Goal: Transaction & Acquisition: Subscribe to service/newsletter

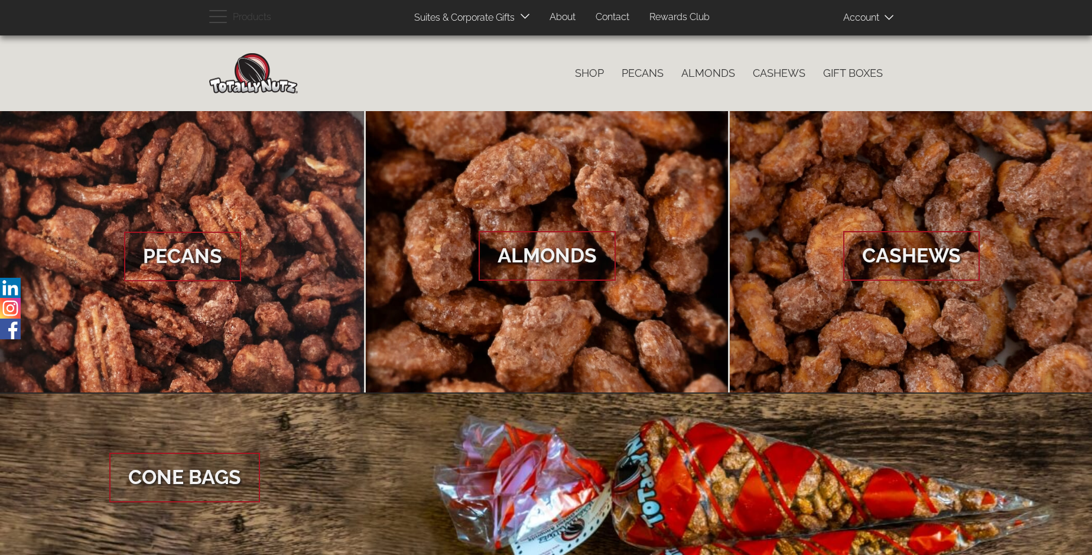
scroll to position [1766, 0]
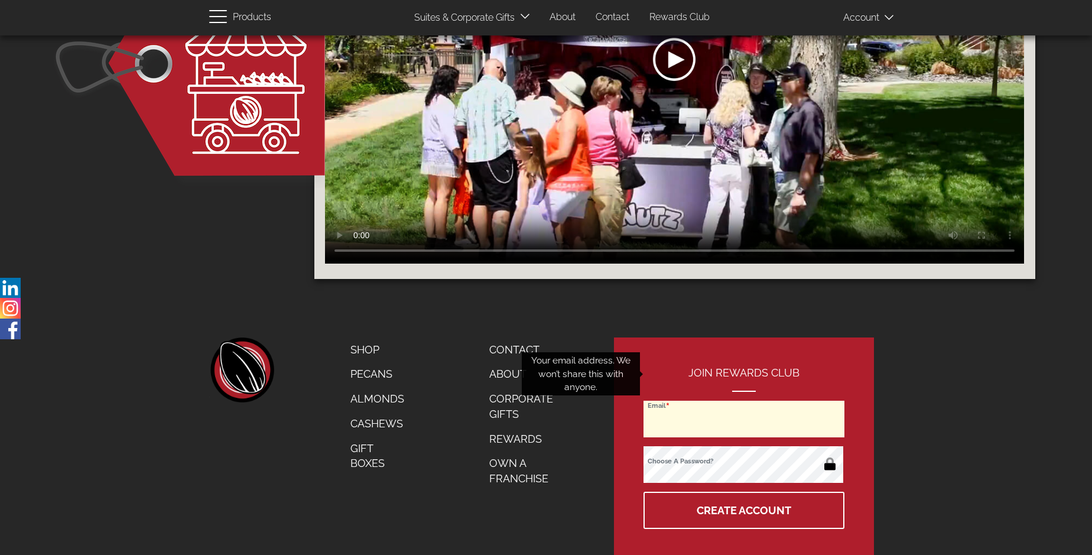
click at [744, 401] on input "Email" at bounding box center [743, 419] width 201 height 37
type input "ogoldina@inoviopay.com"
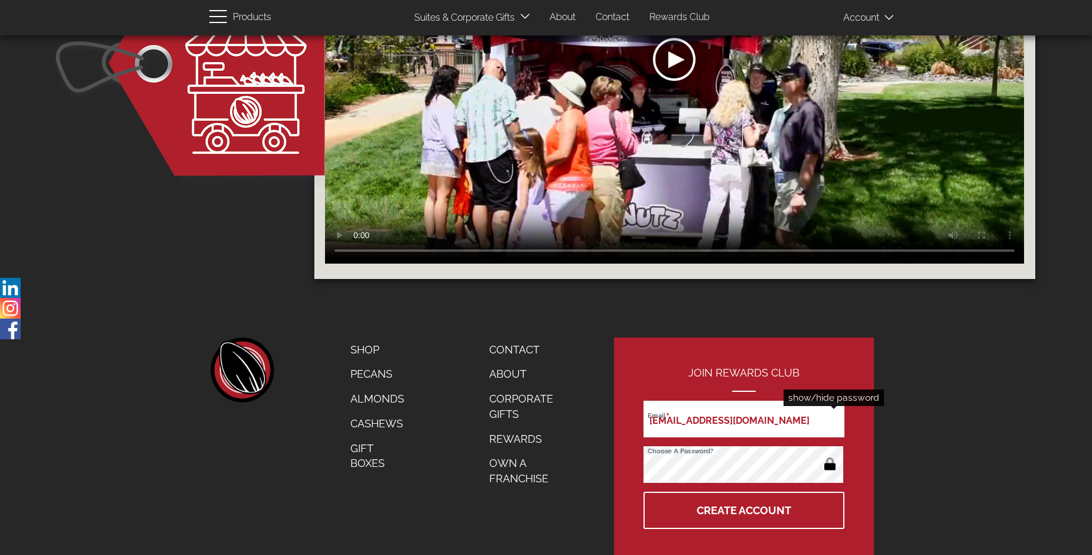
click at [829, 456] on button "button" at bounding box center [829, 465] width 23 height 19
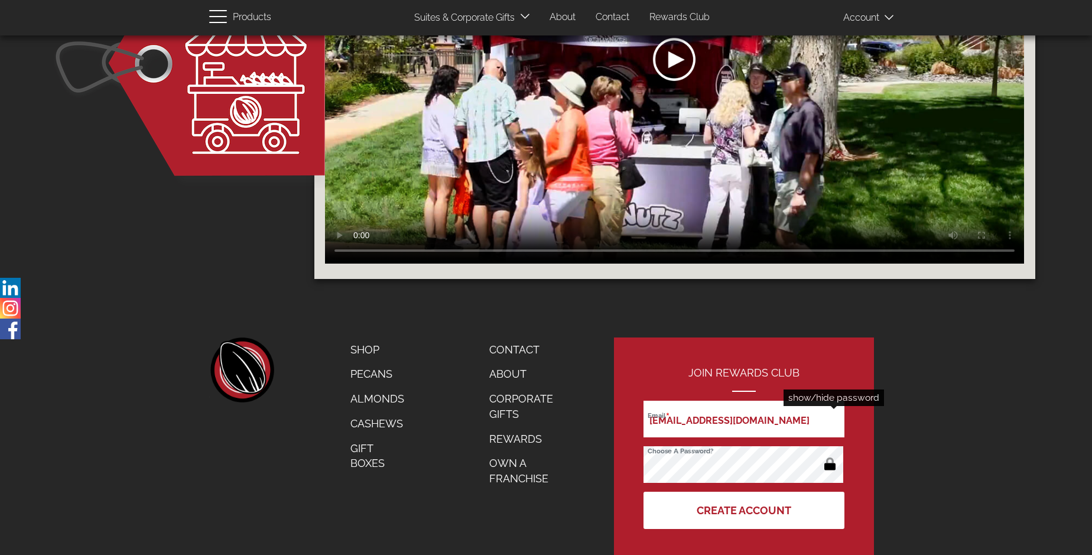
click at [744, 492] on button "Create Account" at bounding box center [743, 510] width 201 height 37
